Goal: Task Accomplishment & Management: Manage account settings

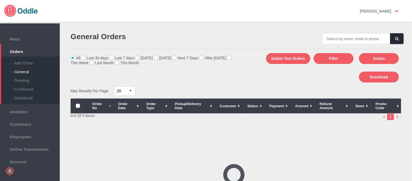
click at [346, 39] on input "text" at bounding box center [357, 38] width 68 height 11
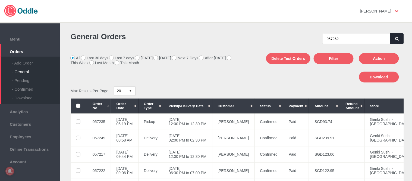
type input "057262"
click at [396, 40] on icon "button" at bounding box center [397, 39] width 3 height 4
click at [212, 123] on td "11 Oct 2025, Sat 12:00 PM to 12:30 PM" at bounding box center [187, 121] width 49 height 16
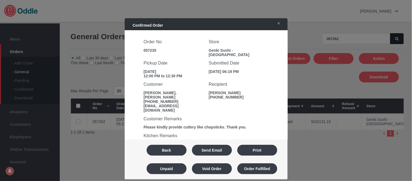
click at [160, 143] on div "Back Send Email Print Unpaid Void Order Order Fulfilled" at bounding box center [206, 159] width 152 height 37
click at [165, 149] on button "Back" at bounding box center [167, 150] width 40 height 11
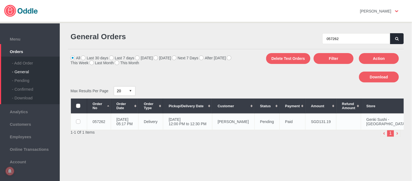
click at [232, 120] on td "Hui Ming Chia" at bounding box center [233, 121] width 42 height 16
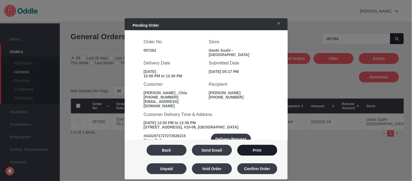
click at [265, 151] on button "Print" at bounding box center [258, 150] width 40 height 11
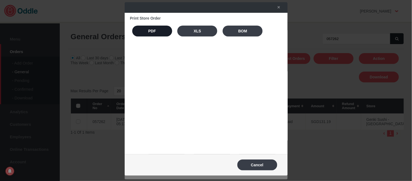
click at [164, 36] on button "PDF" at bounding box center [152, 31] width 40 height 11
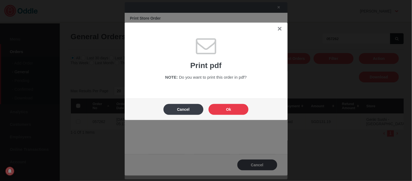
click at [231, 111] on button "Ok" at bounding box center [229, 109] width 40 height 11
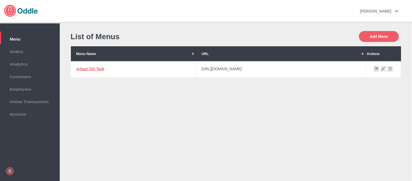
click at [92, 68] on link "Artisan Teh Tarik" at bounding box center [90, 69] width 28 height 4
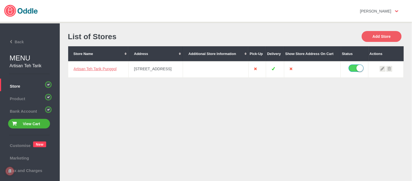
click at [92, 68] on link "Artisan Teh Tarik Punggol" at bounding box center [95, 69] width 43 height 4
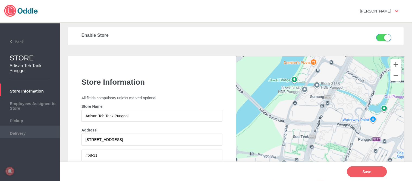
click at [36, 127] on li "Delivery" at bounding box center [30, 132] width 60 height 13
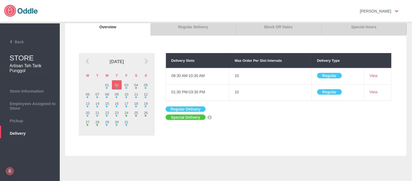
scroll to position [60, 0]
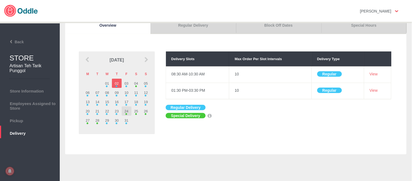
click at [126, 113] on div at bounding box center [127, 114] width 2 height 2
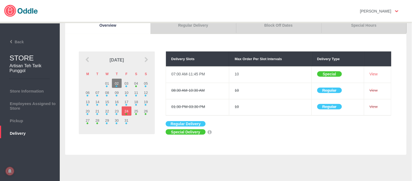
click at [294, 28] on link "Block Off Dates" at bounding box center [278, 26] width 85 height 16
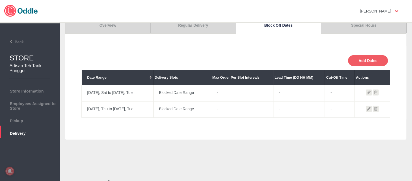
click at [123, 26] on link "Overview" at bounding box center [107, 26] width 85 height 16
